Goal: Communication & Community: Share content

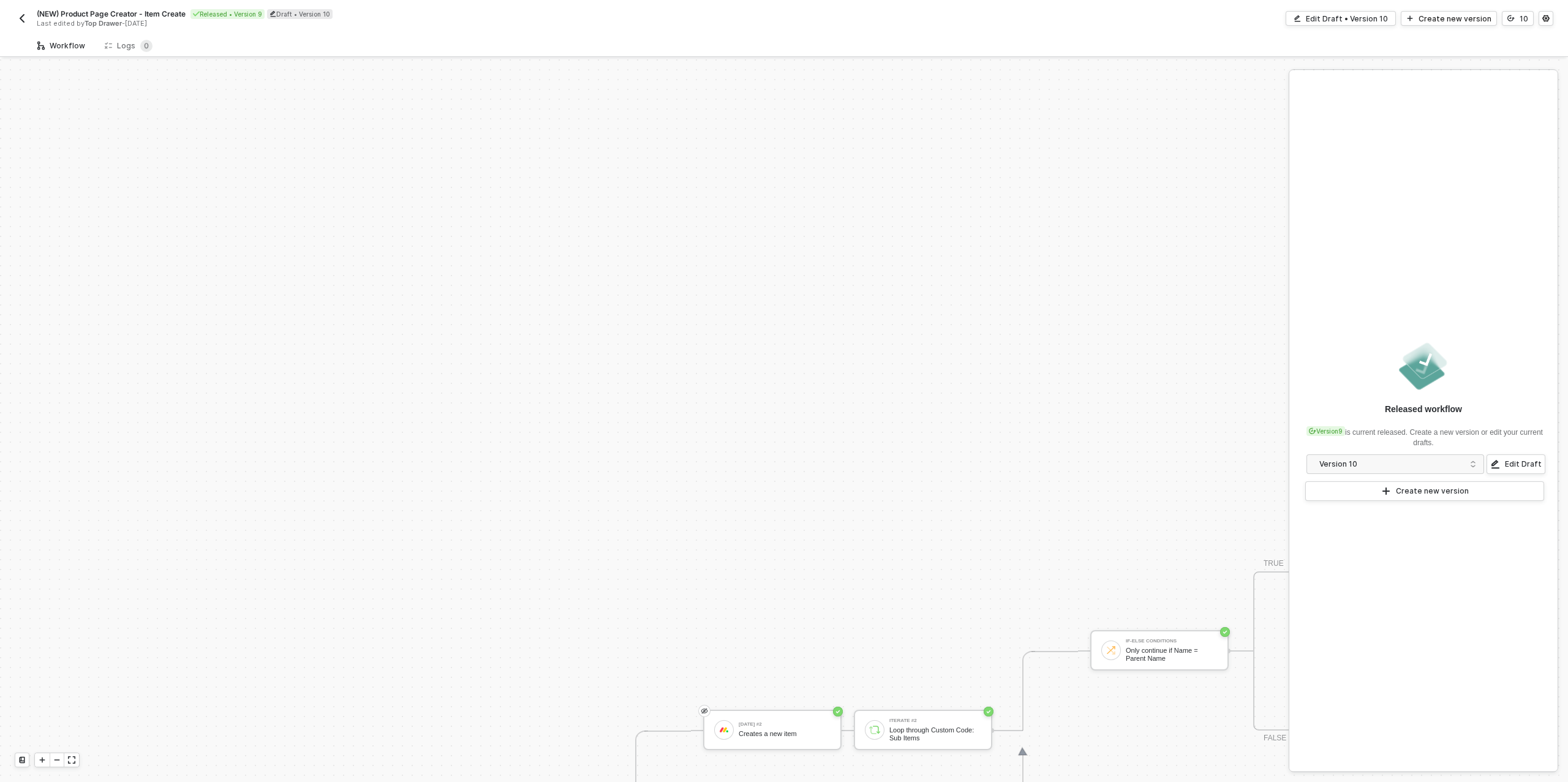
scroll to position [425, 0]
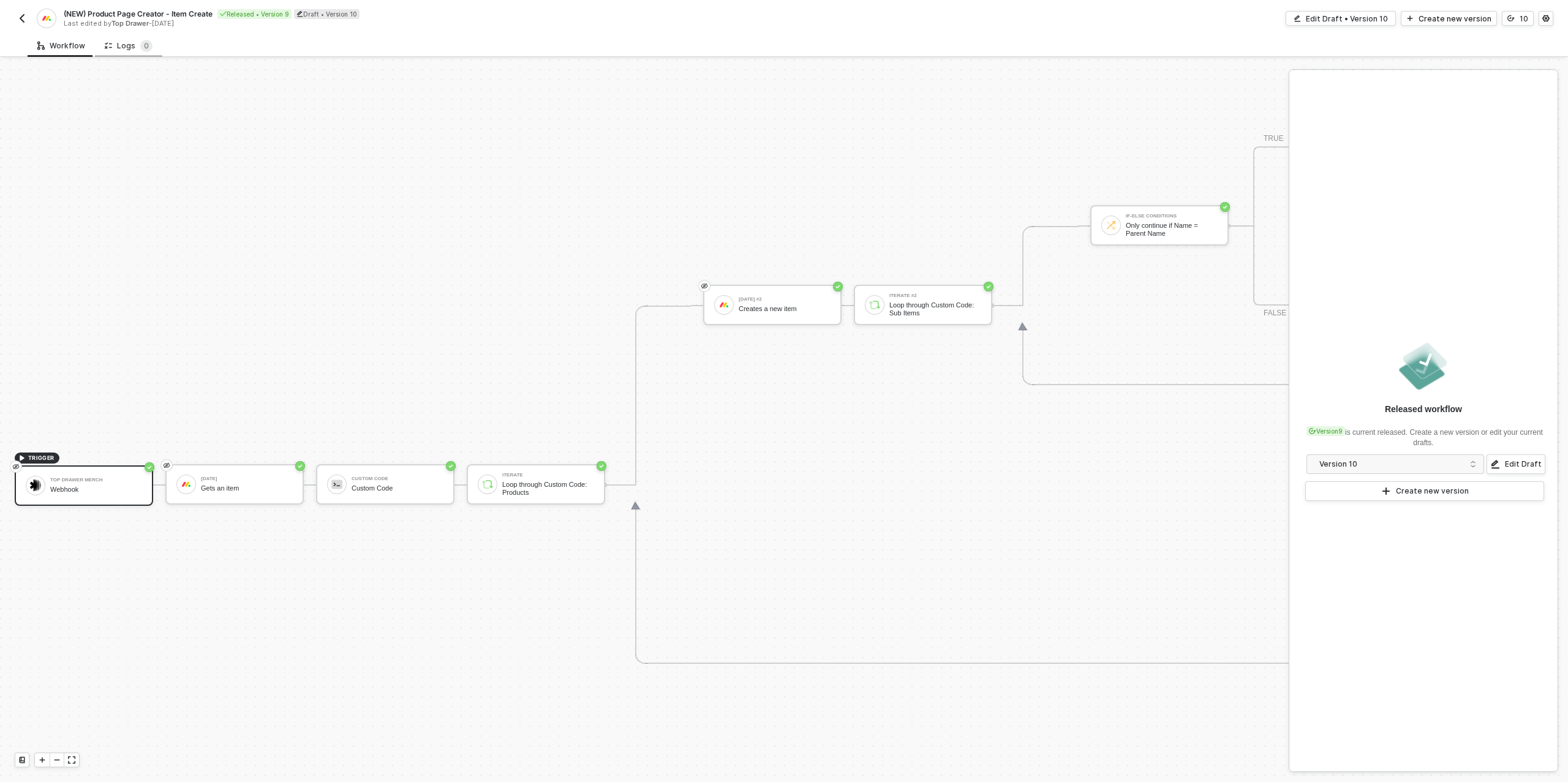
click at [140, 53] on div "Logs 0" at bounding box center [128, 45] width 67 height 23
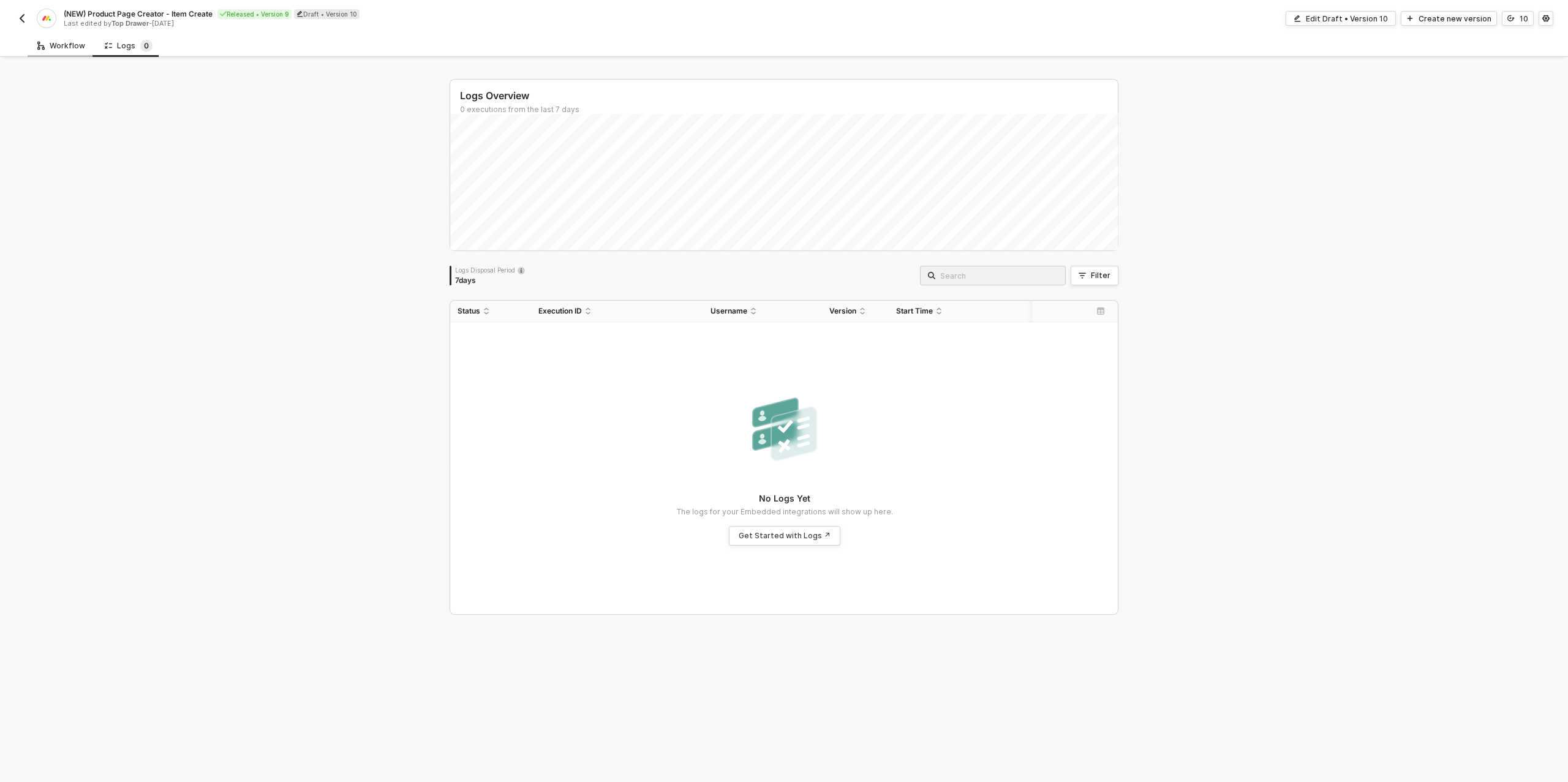
click at [69, 51] on div "Workflow" at bounding box center [61, 45] width 67 height 23
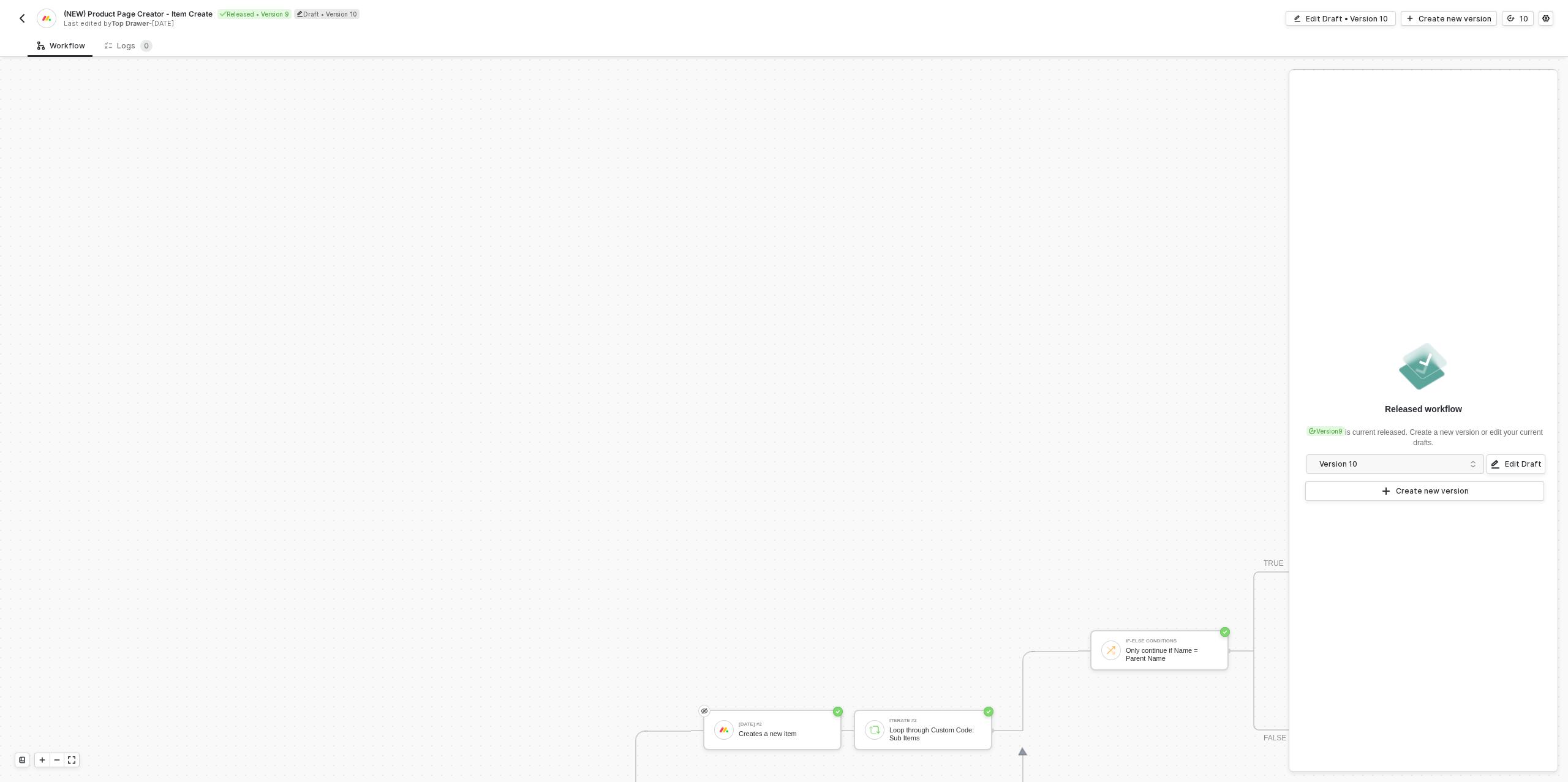
scroll to position [425, 0]
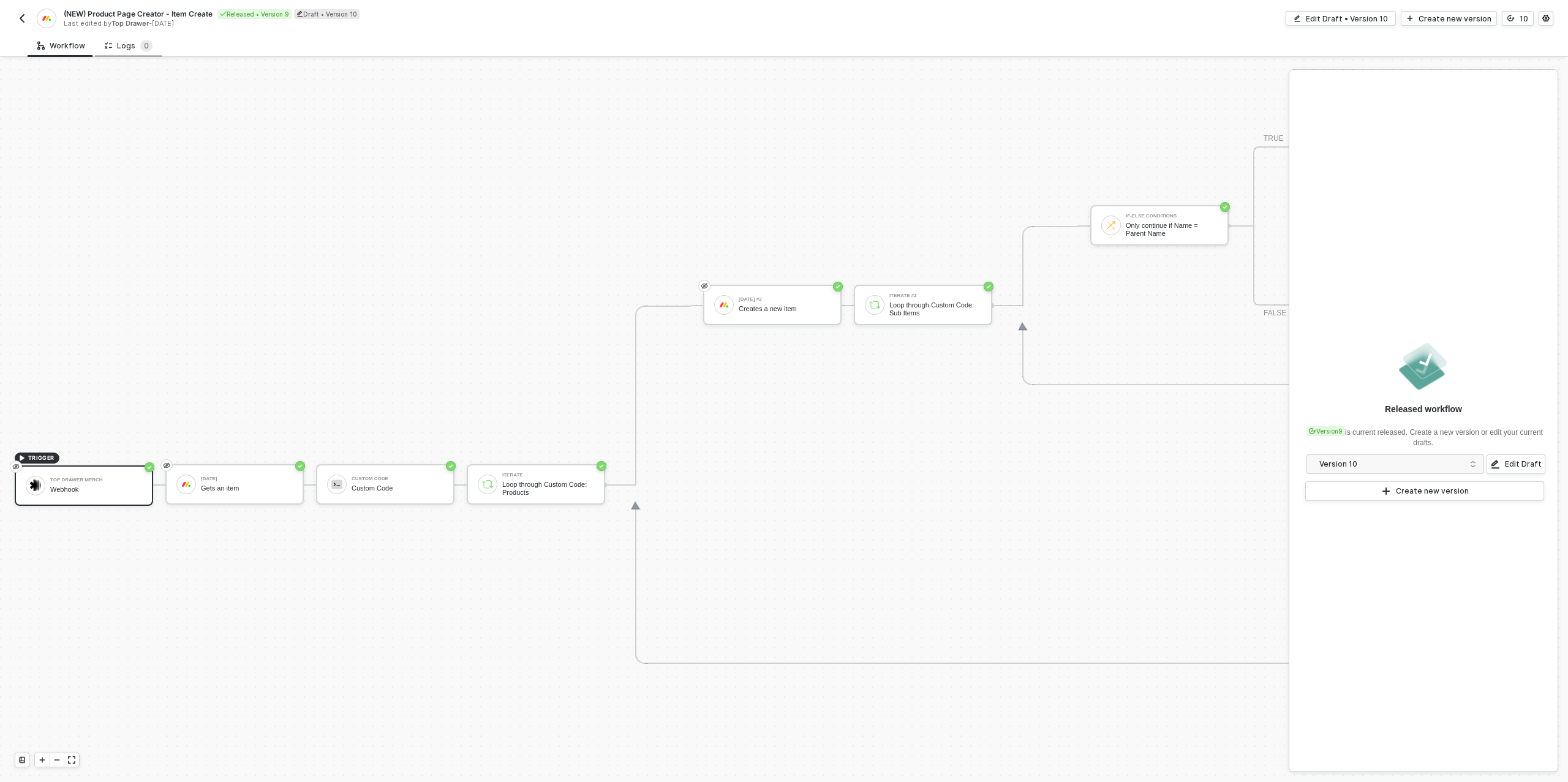
click at [126, 51] on div "Logs 0" at bounding box center [128, 45] width 67 height 23
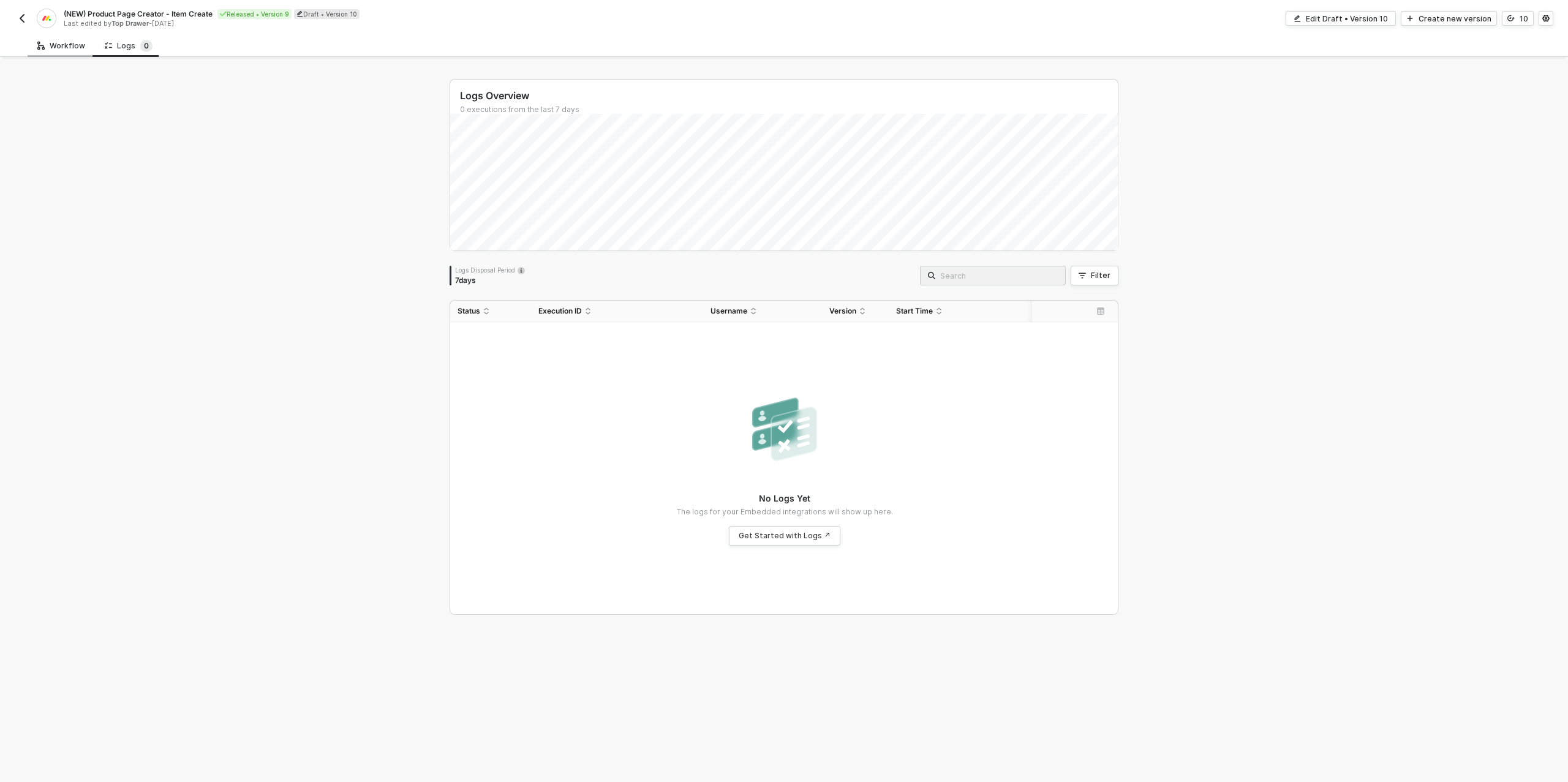
click at [43, 44] on icon at bounding box center [41, 46] width 8 height 12
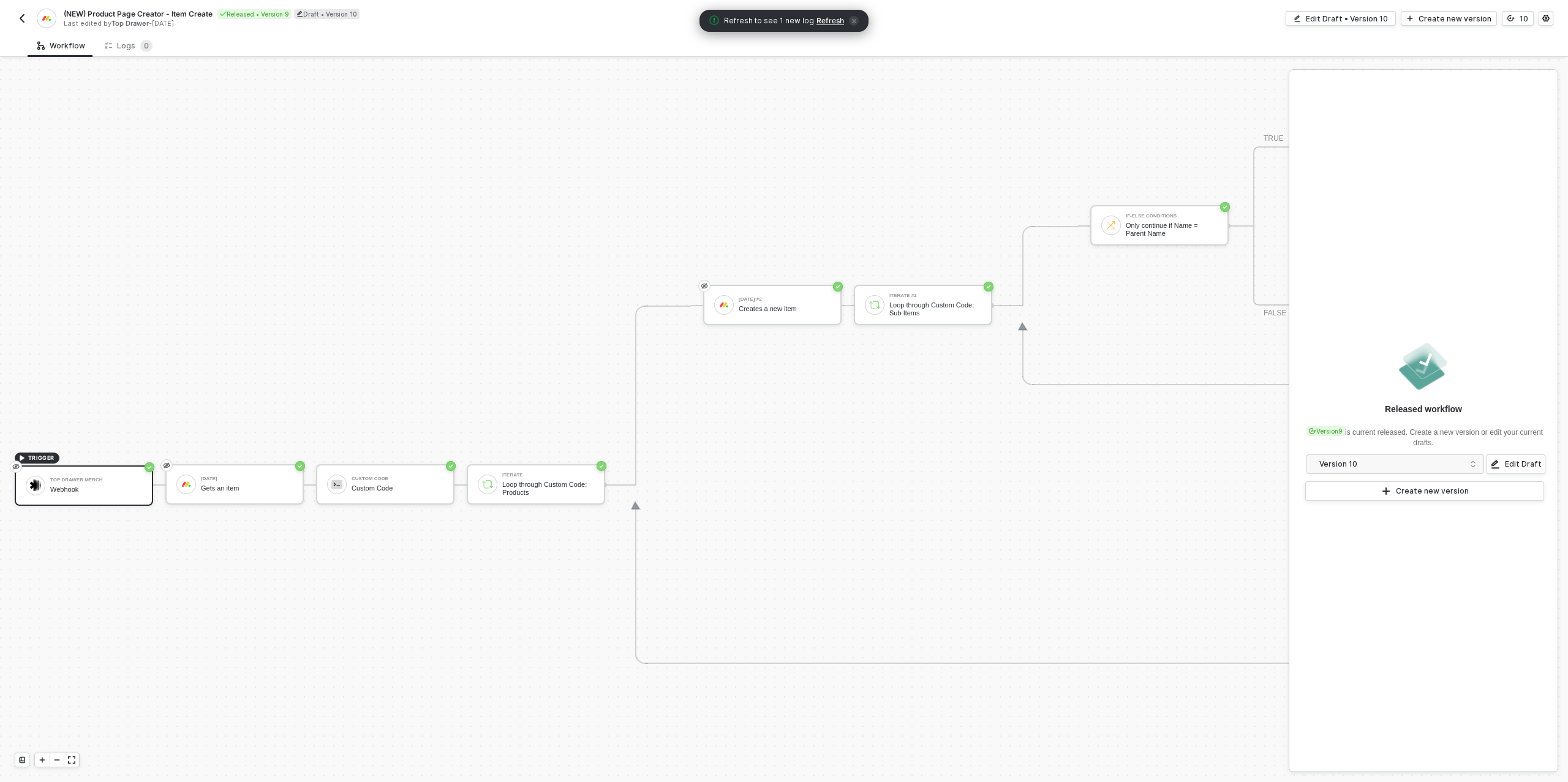
click at [824, 16] on span "Refresh to see 1 new log Refresh" at bounding box center [784, 20] width 149 height 12
click at [821, 20] on span "Refresh" at bounding box center [830, 20] width 27 height 9
click at [124, 47] on div "Logs 0" at bounding box center [129, 46] width 48 height 12
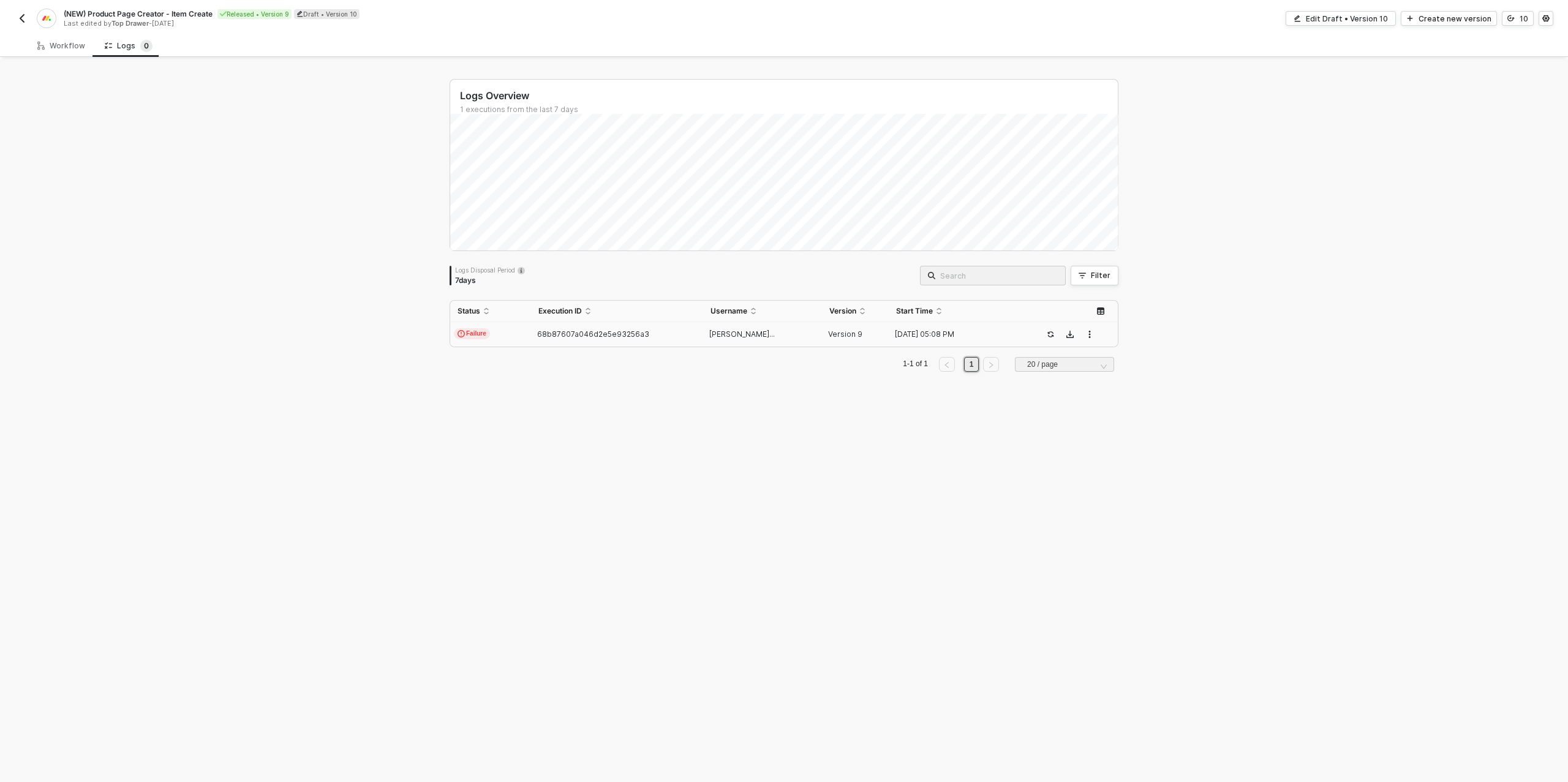
click at [572, 330] on span "68b87607a046d2e5e93256a3" at bounding box center [593, 334] width 112 height 9
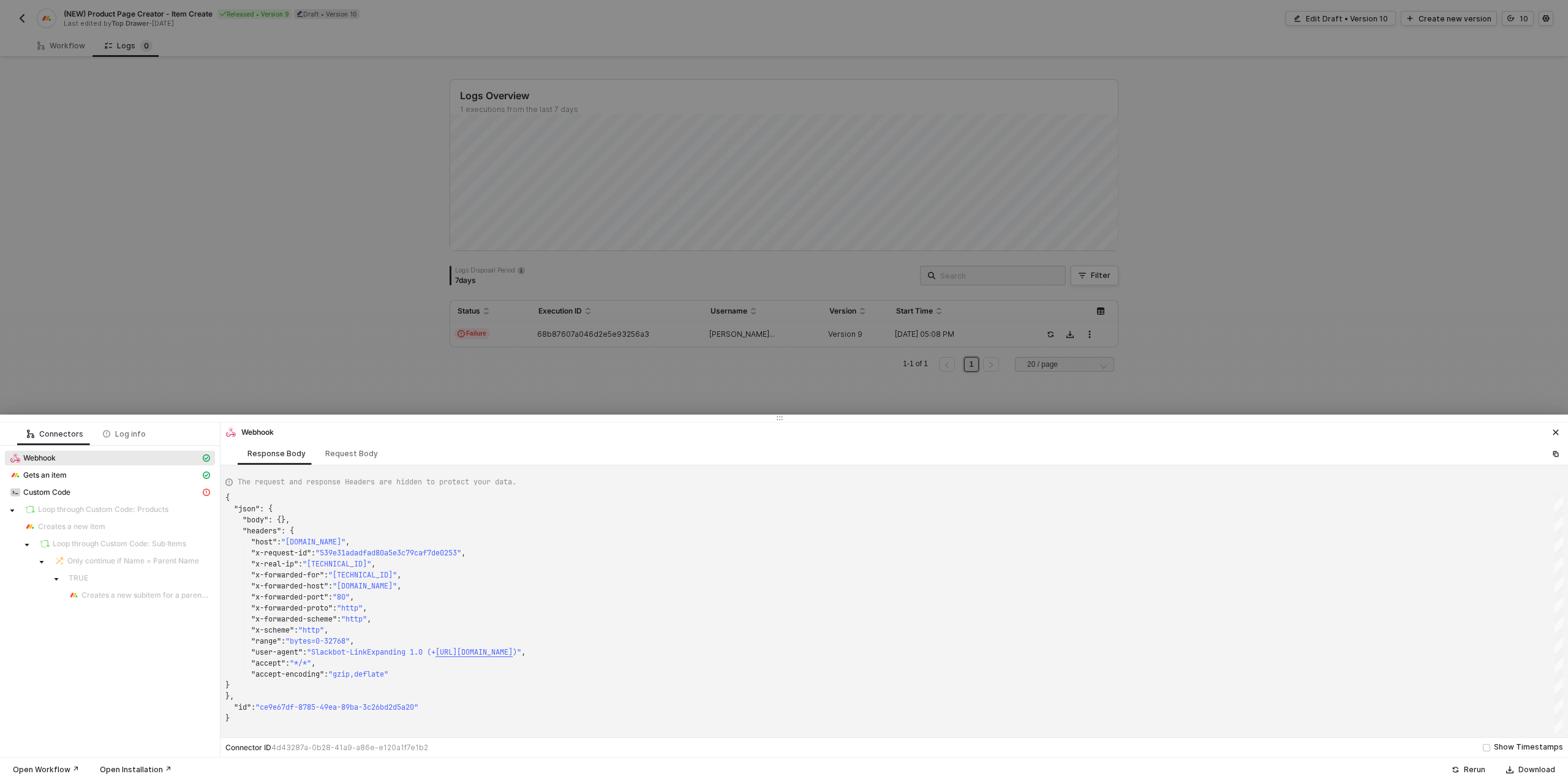
scroll to position [110, 0]
click at [110, 493] on div "Custom Code" at bounding box center [104, 492] width 190 height 11
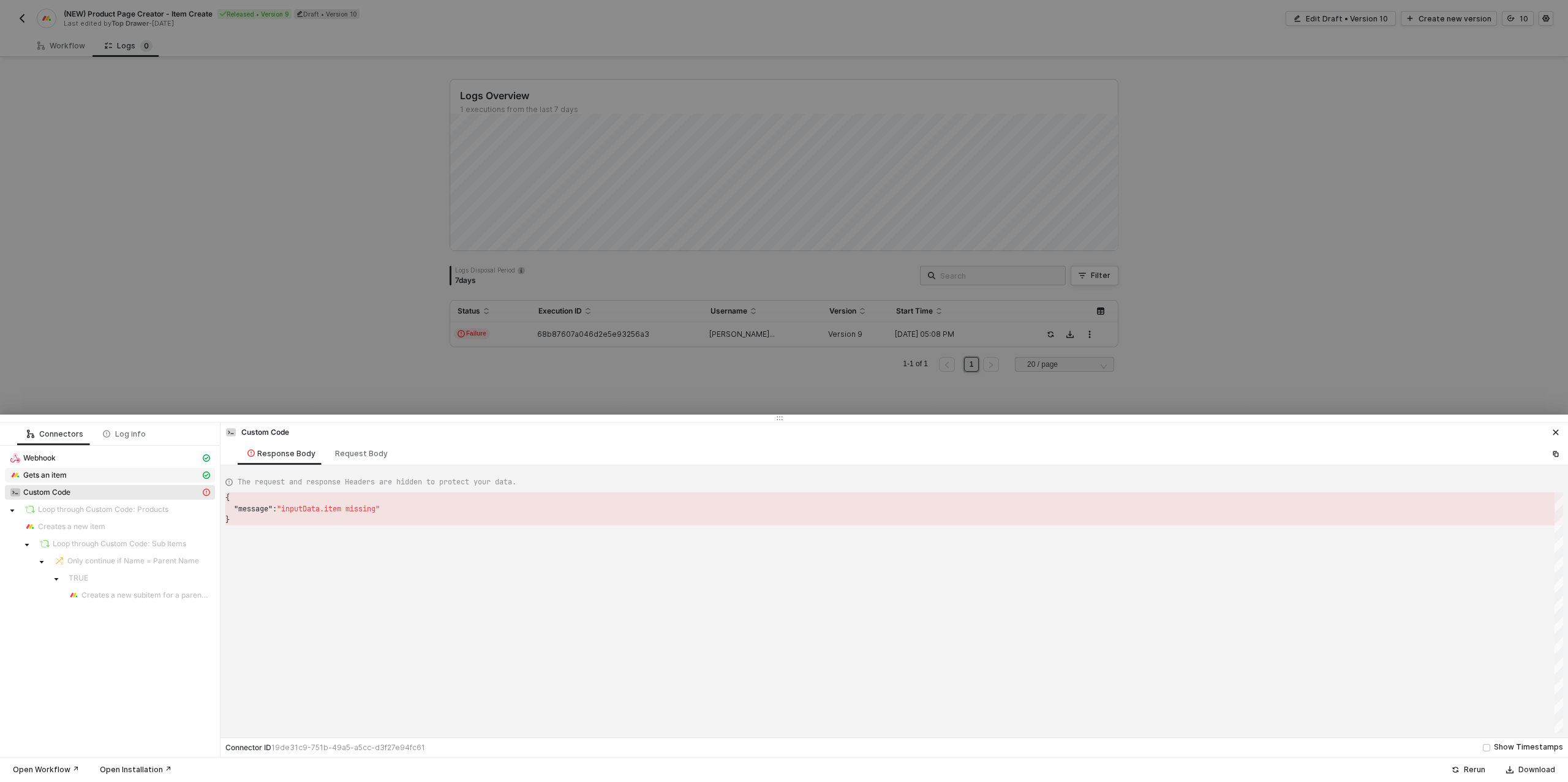
click at [89, 473] on div "Gets an item" at bounding box center [104, 475] width 190 height 11
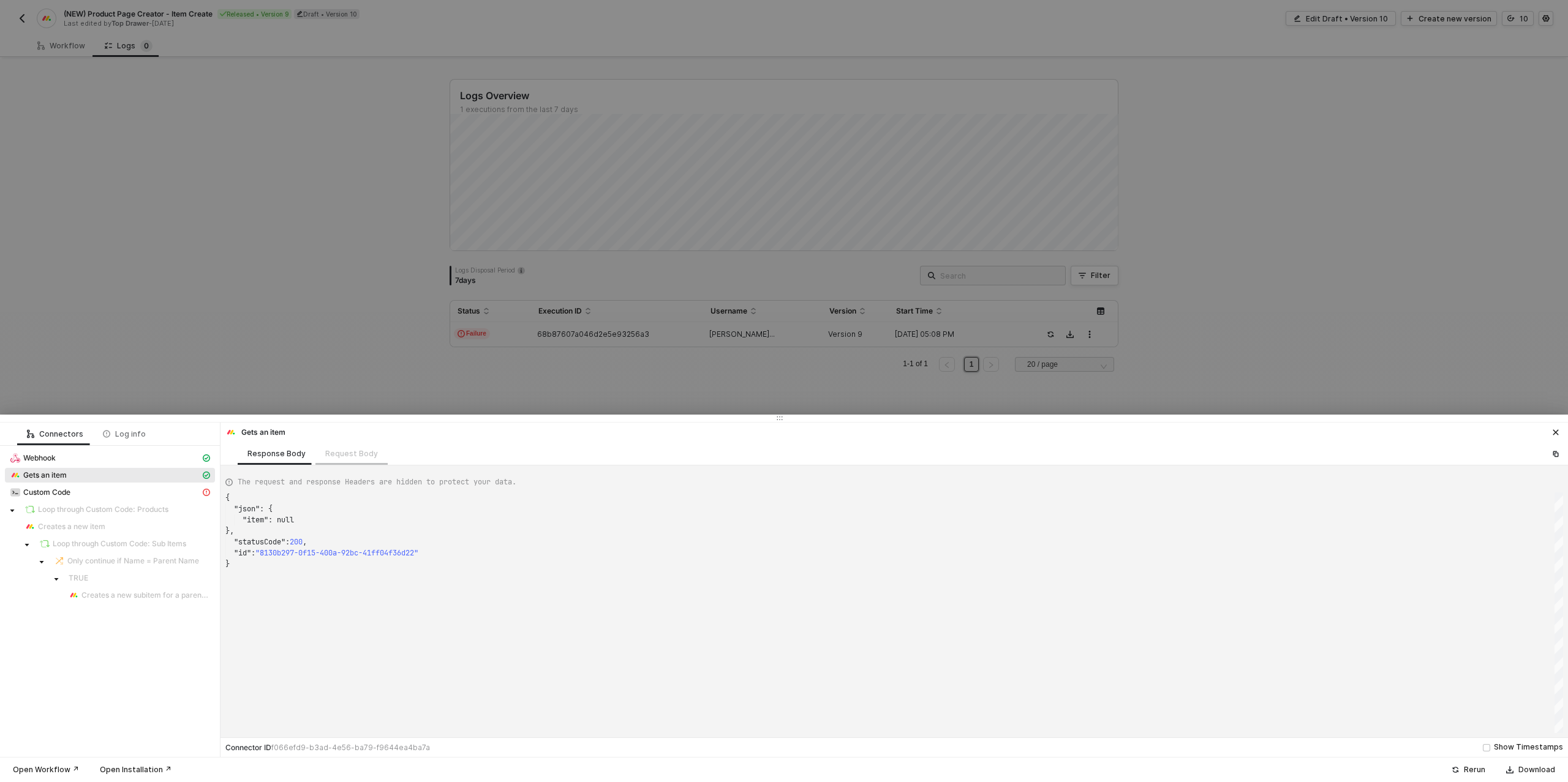
click at [370, 458] on div "Request Body" at bounding box center [351, 453] width 73 height 23
click at [342, 458] on div "Request Body" at bounding box center [351, 453] width 73 height 23
click at [334, 453] on div "Request Body" at bounding box center [351, 453] width 73 height 23
click at [364, 452] on div "Request Body" at bounding box center [351, 453] width 73 height 23
click at [41, 458] on span "Webhook" at bounding box center [39, 458] width 32 height 9
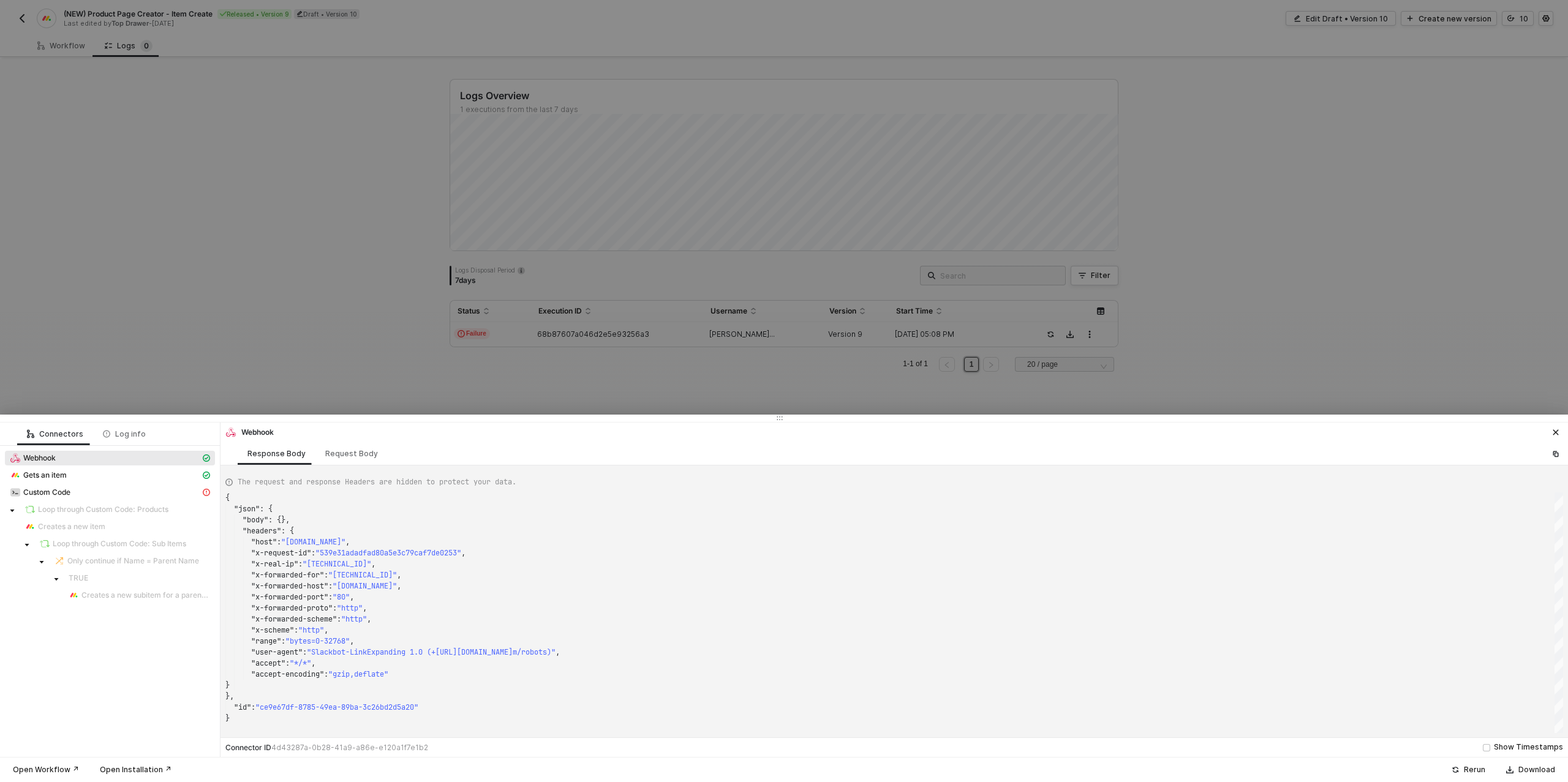
scroll to position [110, 0]
click at [352, 453] on div "Request Body" at bounding box center [352, 453] width 53 height 9
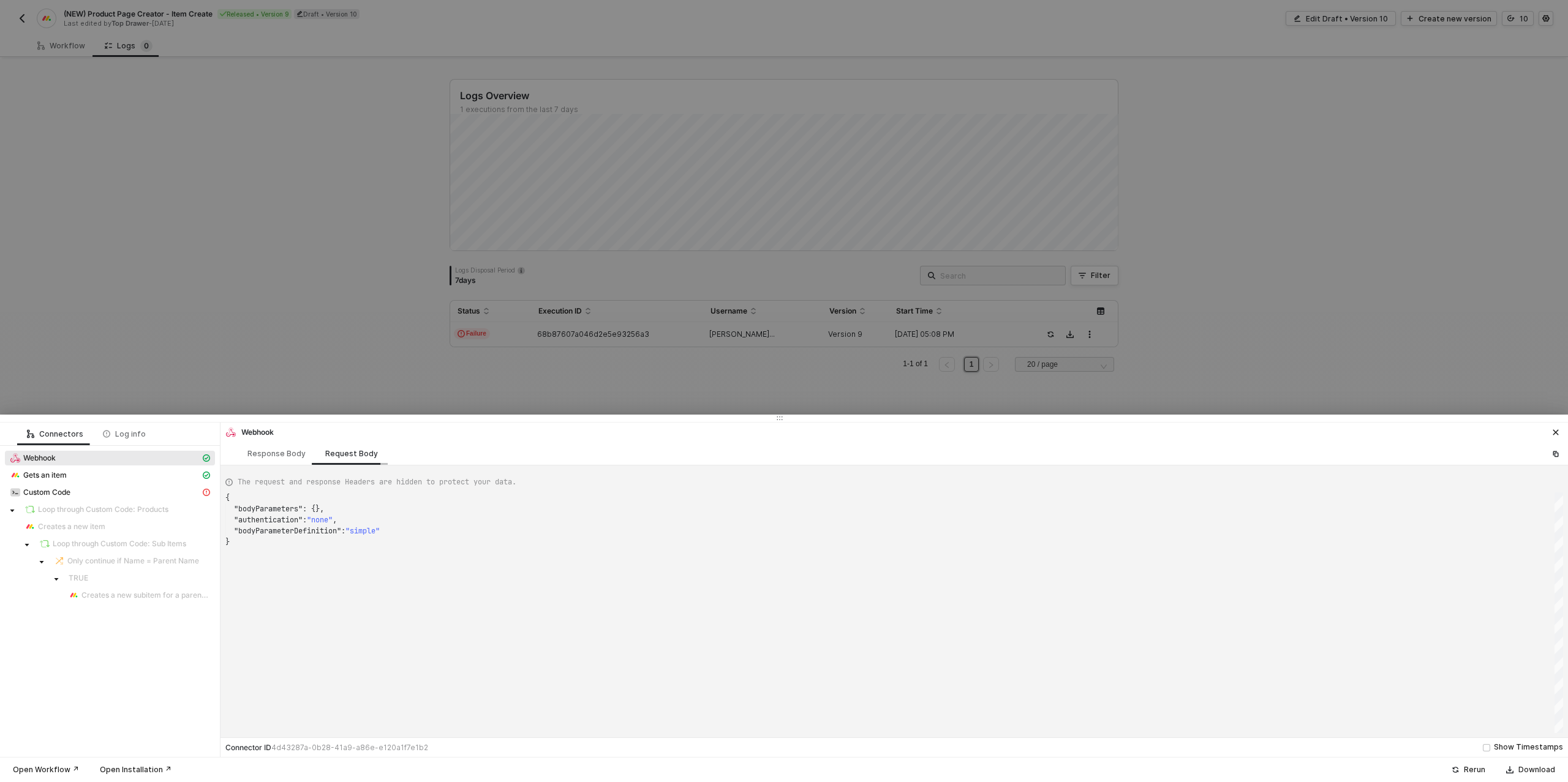
scroll to position [44, 0]
click at [245, 452] on div "Response Body" at bounding box center [276, 453] width 78 height 23
type textarea "{ "json": { "body": {}, "headers": { "host": "webhooks.runalloy.com", "x-reques…"
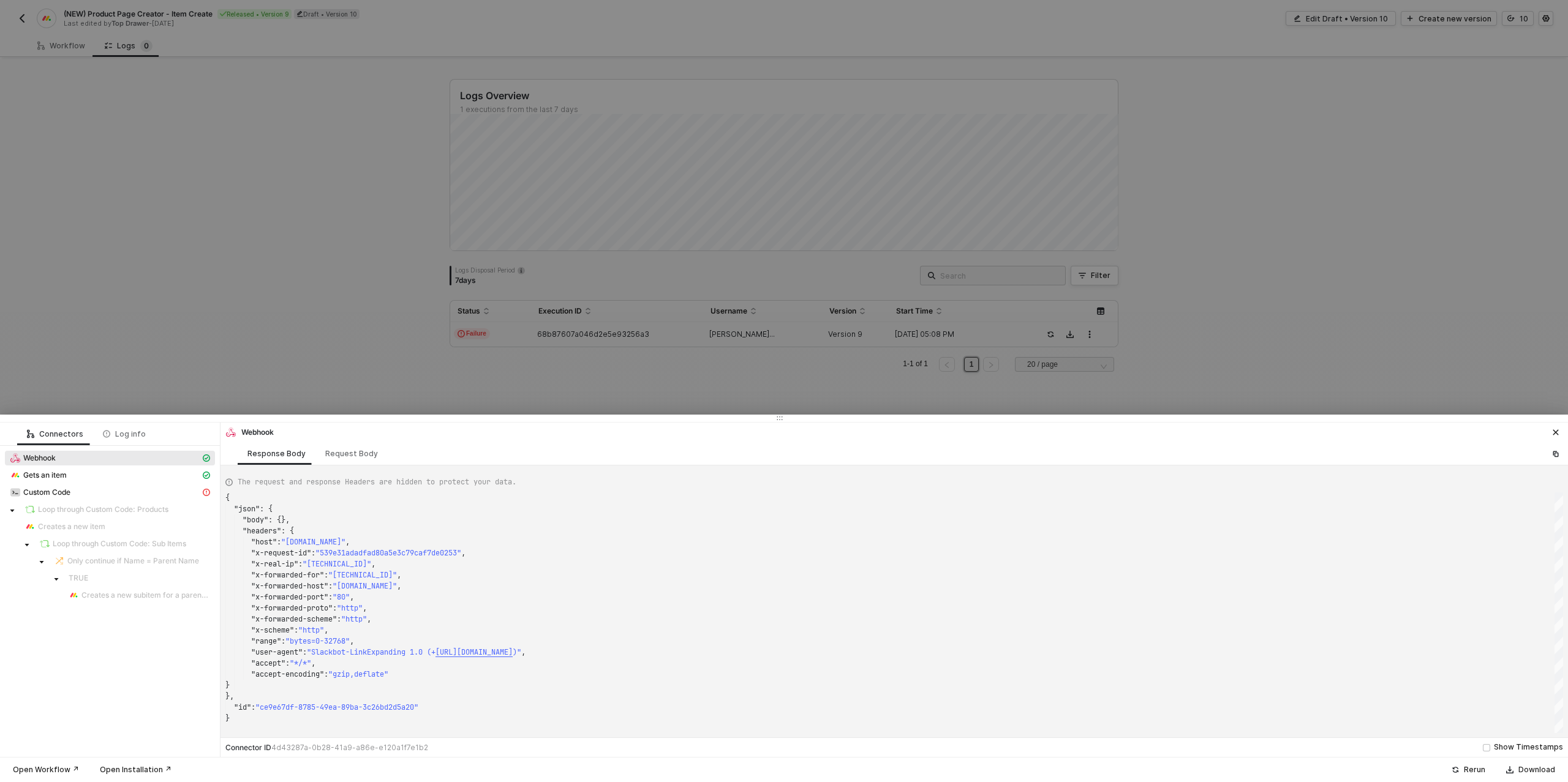
click at [269, 378] on div at bounding box center [784, 391] width 1568 height 782
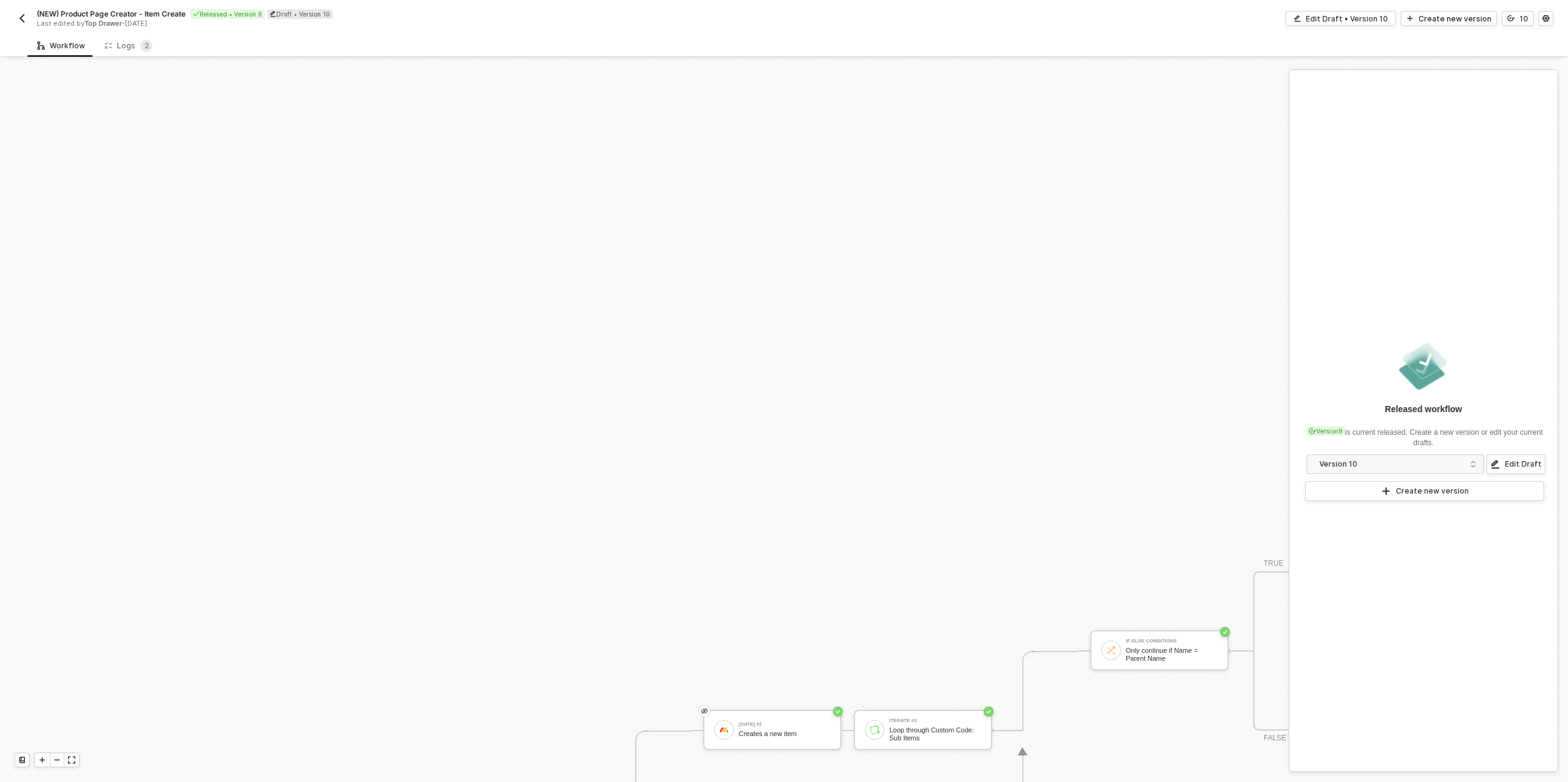
scroll to position [425, 0]
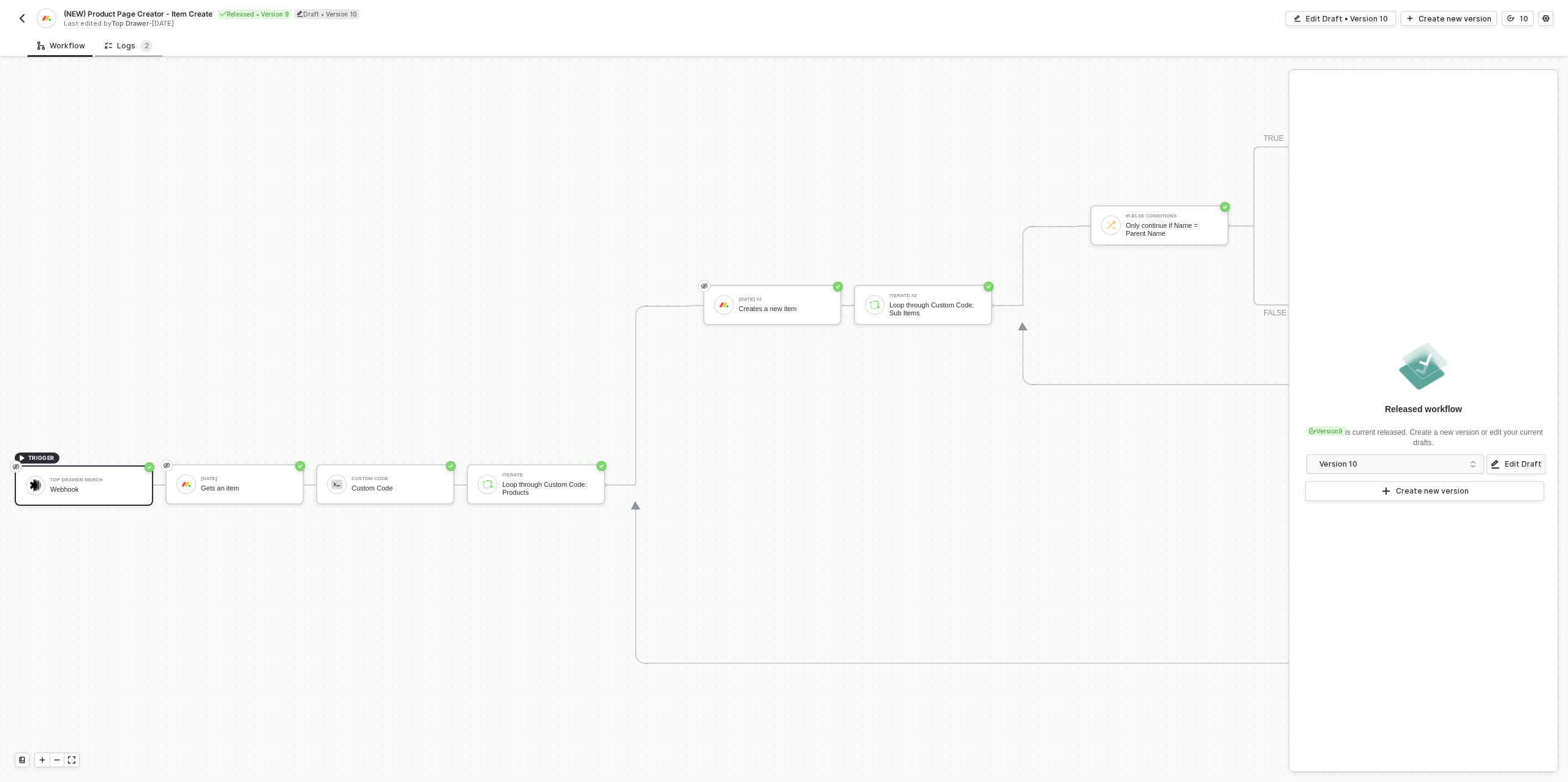
click at [121, 41] on div "Logs 2" at bounding box center [129, 46] width 48 height 12
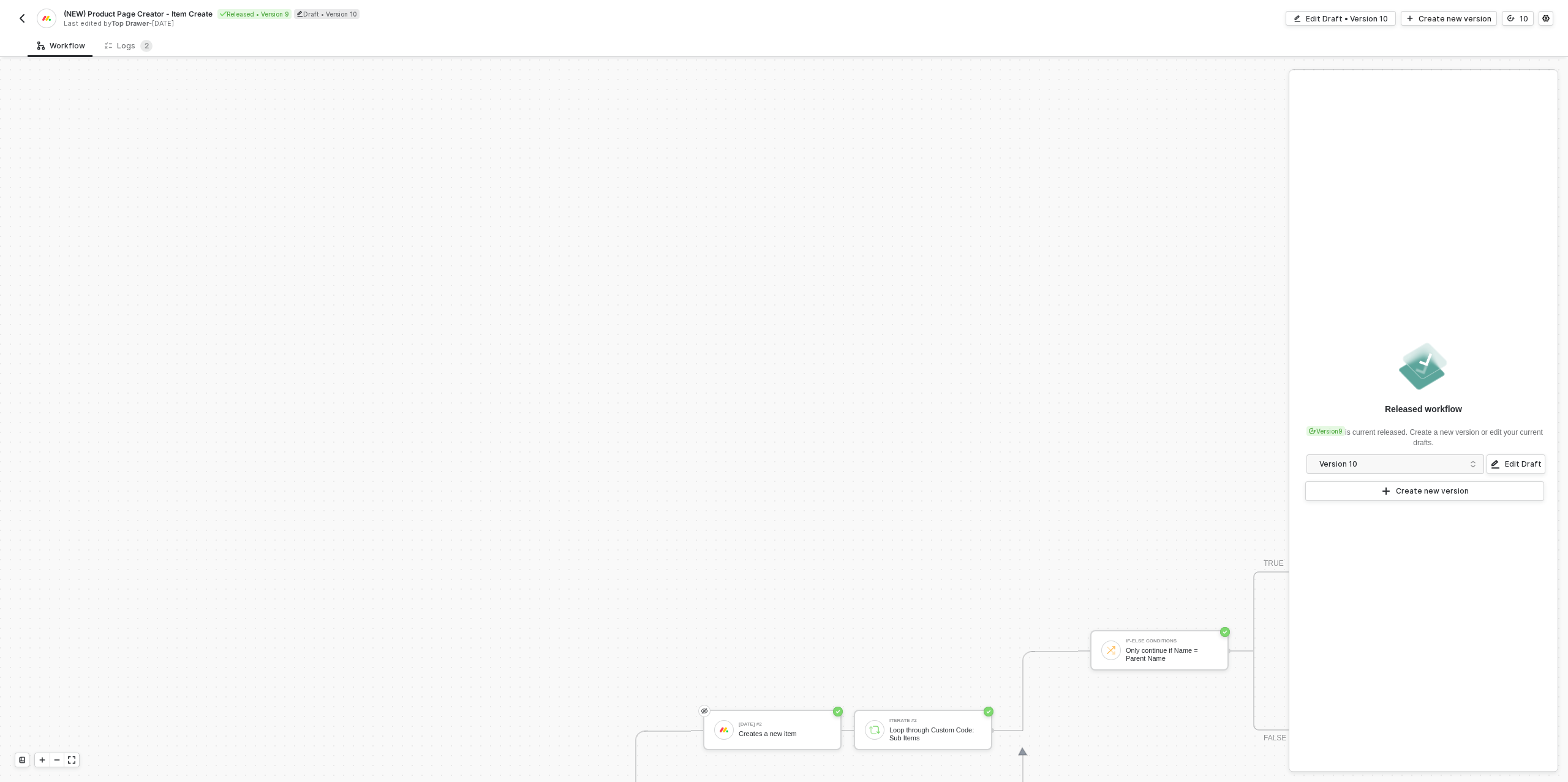
scroll to position [425, 0]
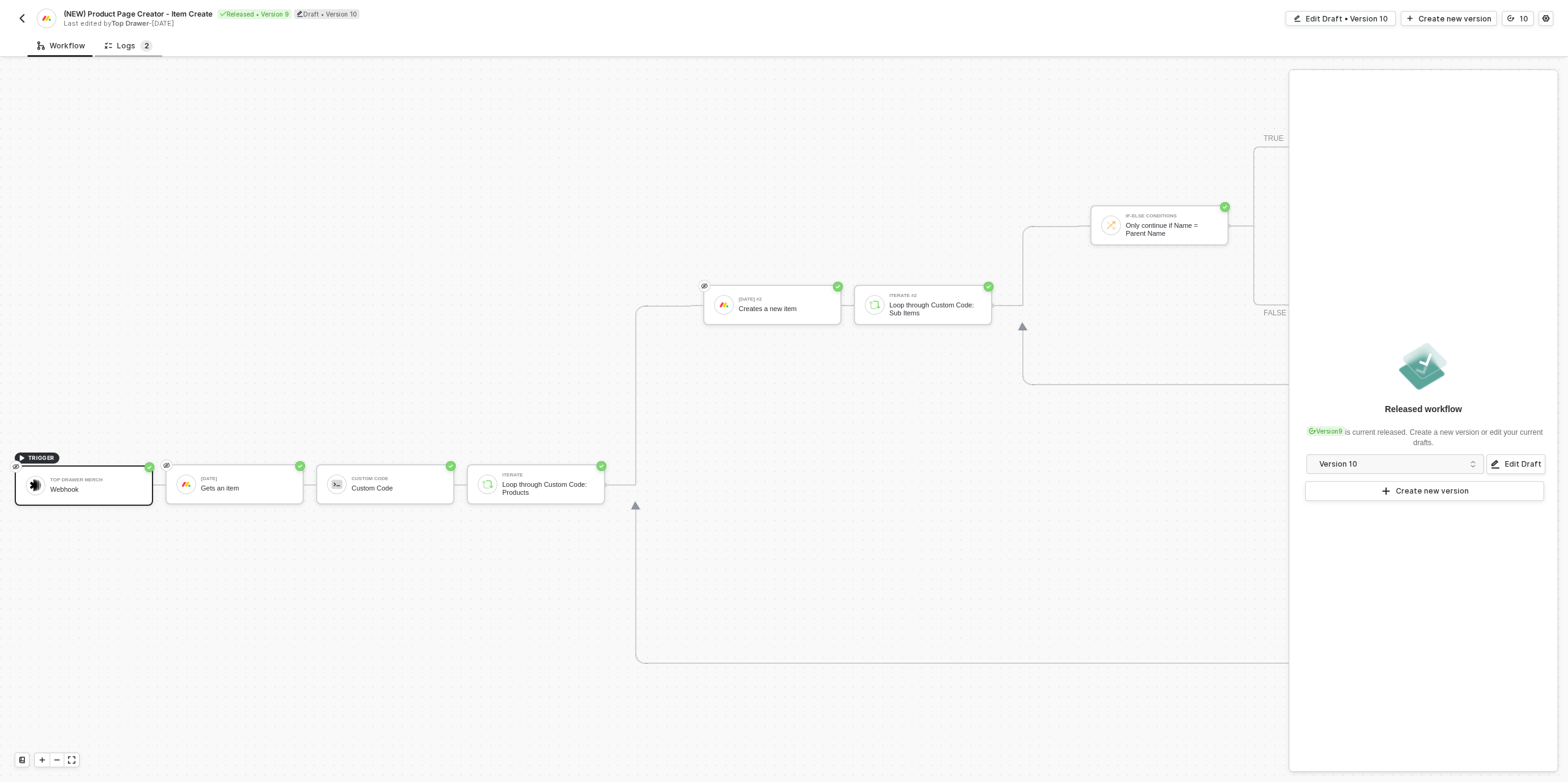
click at [144, 49] on span "2" at bounding box center [146, 45] width 4 height 9
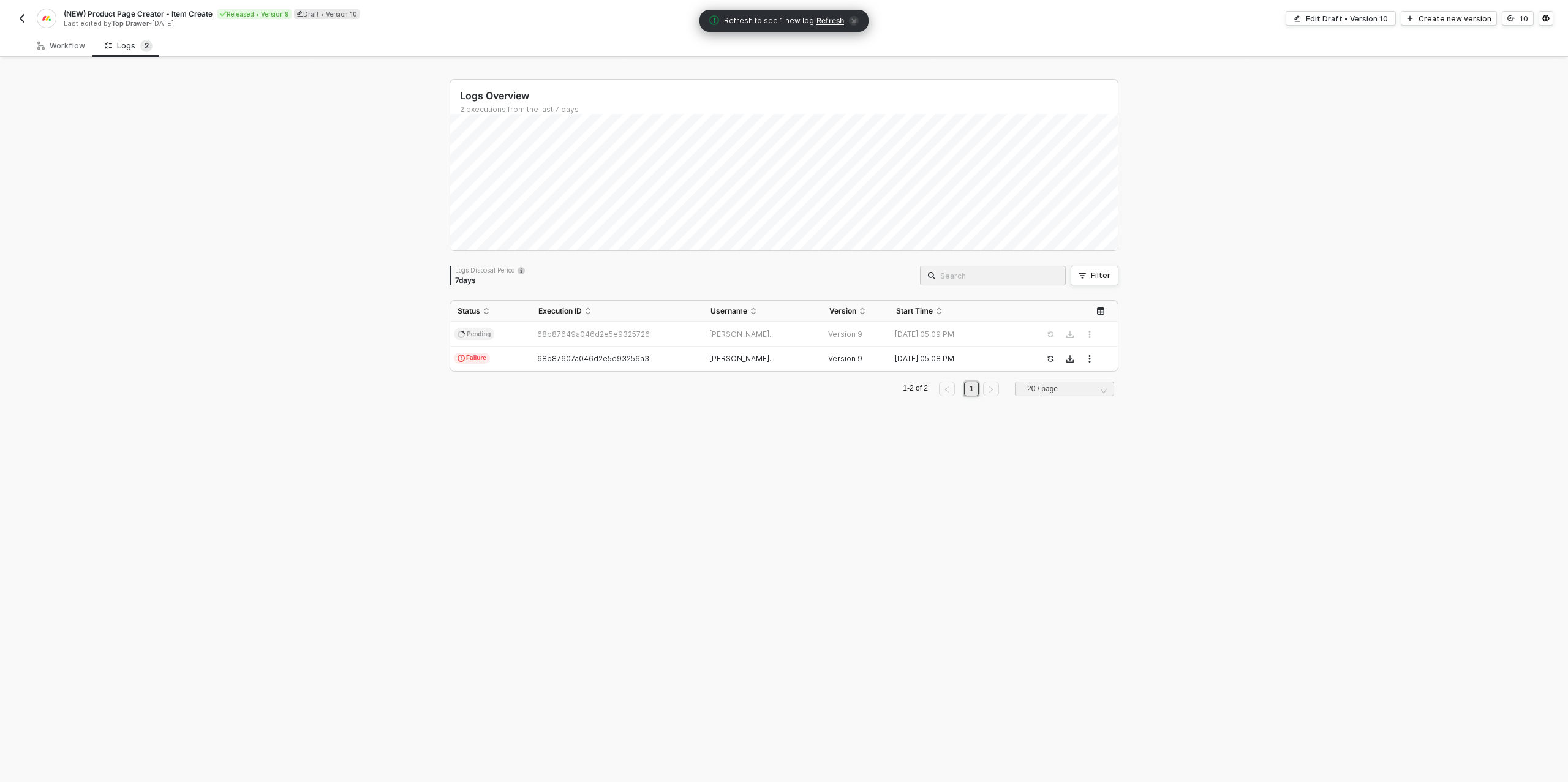
click at [826, 15] on span "Refresh to see 1 new log Refresh" at bounding box center [784, 20] width 149 height 12
click at [824, 20] on span "Refresh" at bounding box center [830, 20] width 27 height 9
click at [17, 16] on img "button" at bounding box center [21, 18] width 9 height 9
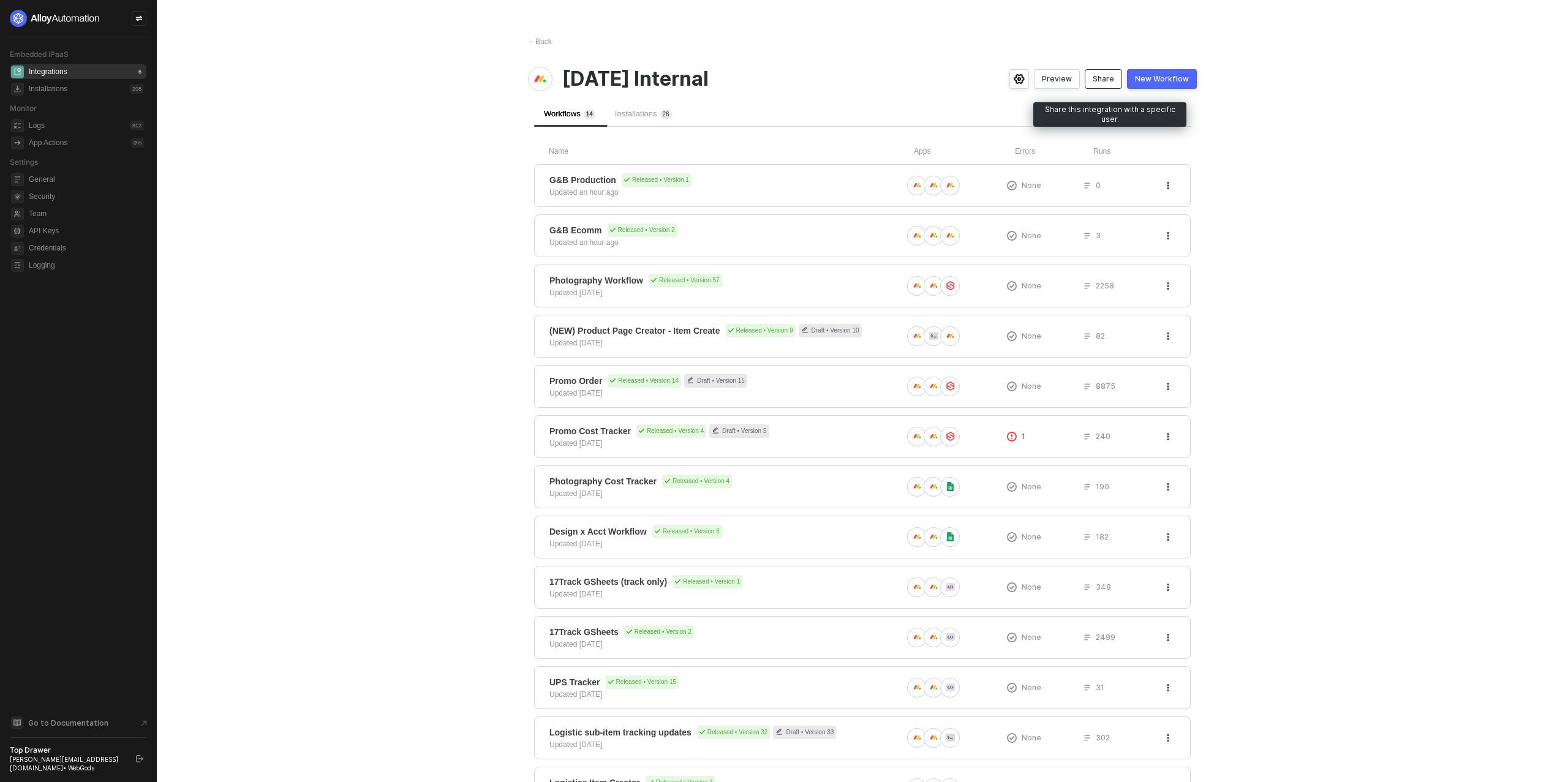
click at [1105, 79] on div "Share" at bounding box center [1103, 79] width 21 height 9
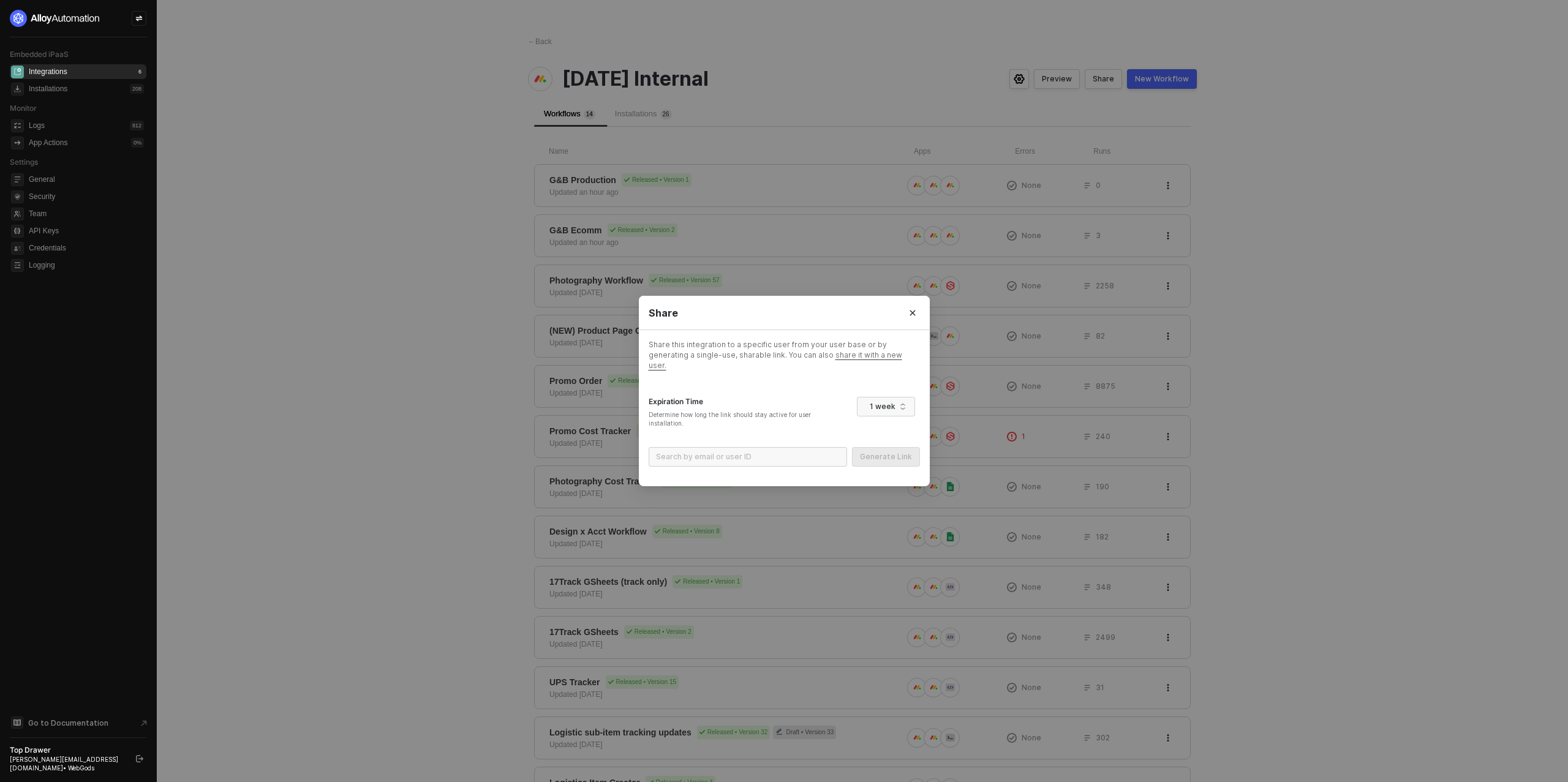
click at [831, 362] on span "share it with a new user." at bounding box center [775, 359] width 254 height 20
click at [731, 460] on input "email" at bounding box center [748, 451] width 198 height 20
type input "ian+empire"
click at [920, 322] on button "Close" at bounding box center [912, 318] width 20 height 20
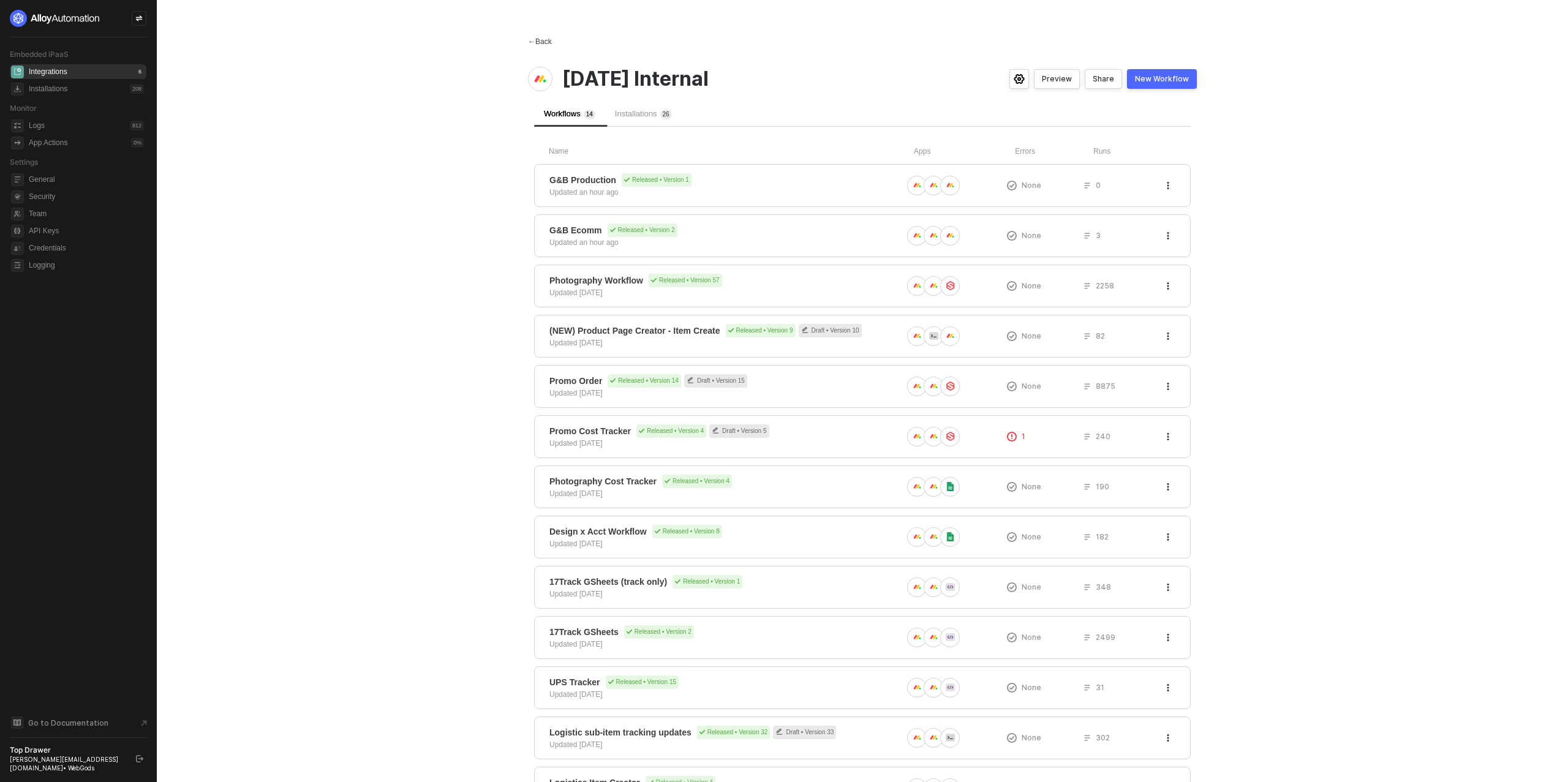
click at [543, 38] on div "← Back" at bounding box center [540, 42] width 24 height 10
